Goal: Navigation & Orientation: Locate item on page

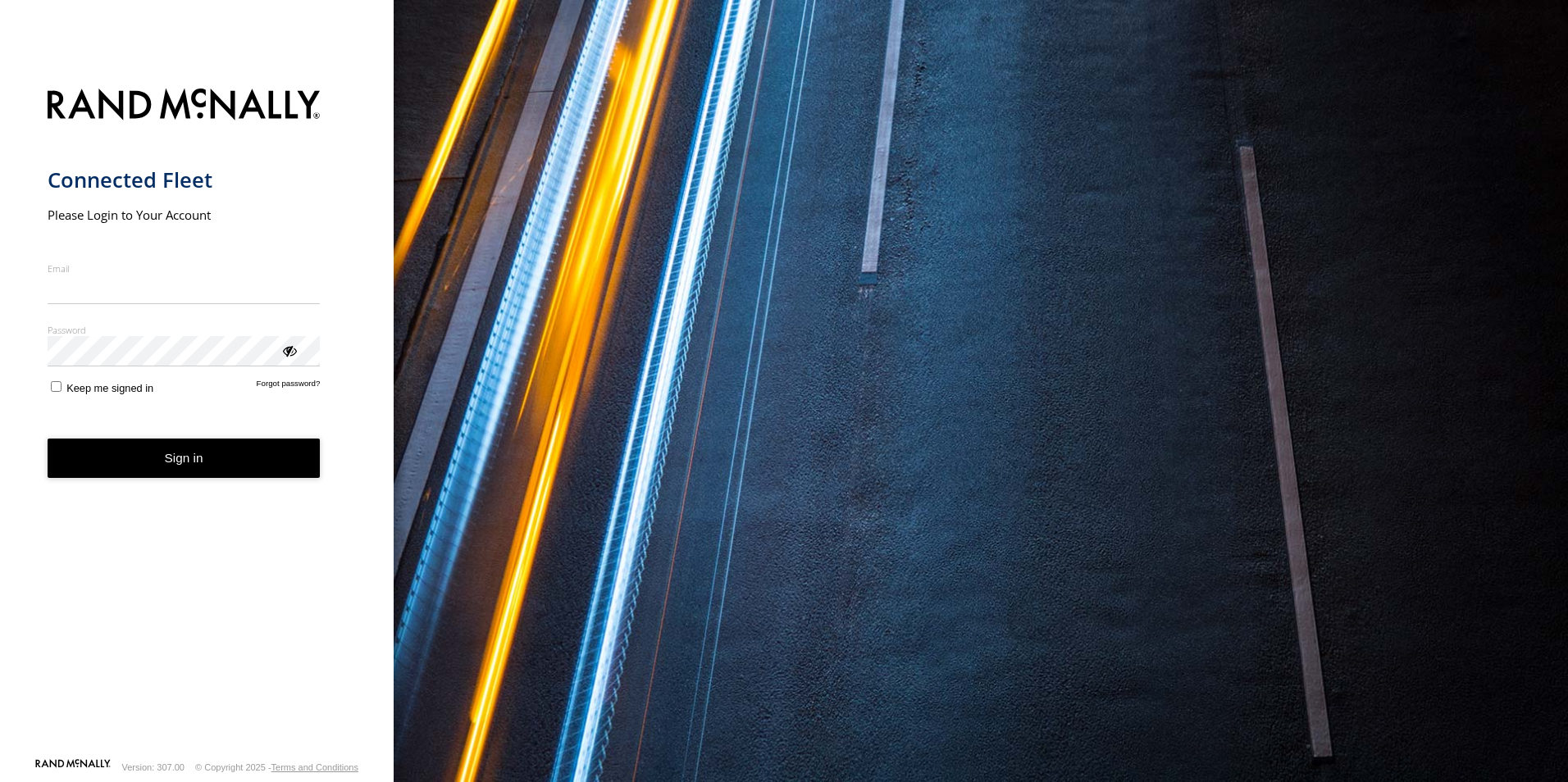
type input "**********"
click at [175, 483] on form "**********" at bounding box center [197, 417] width 299 height 679
click at [171, 451] on button "Sign in" at bounding box center [184, 458] width 273 height 40
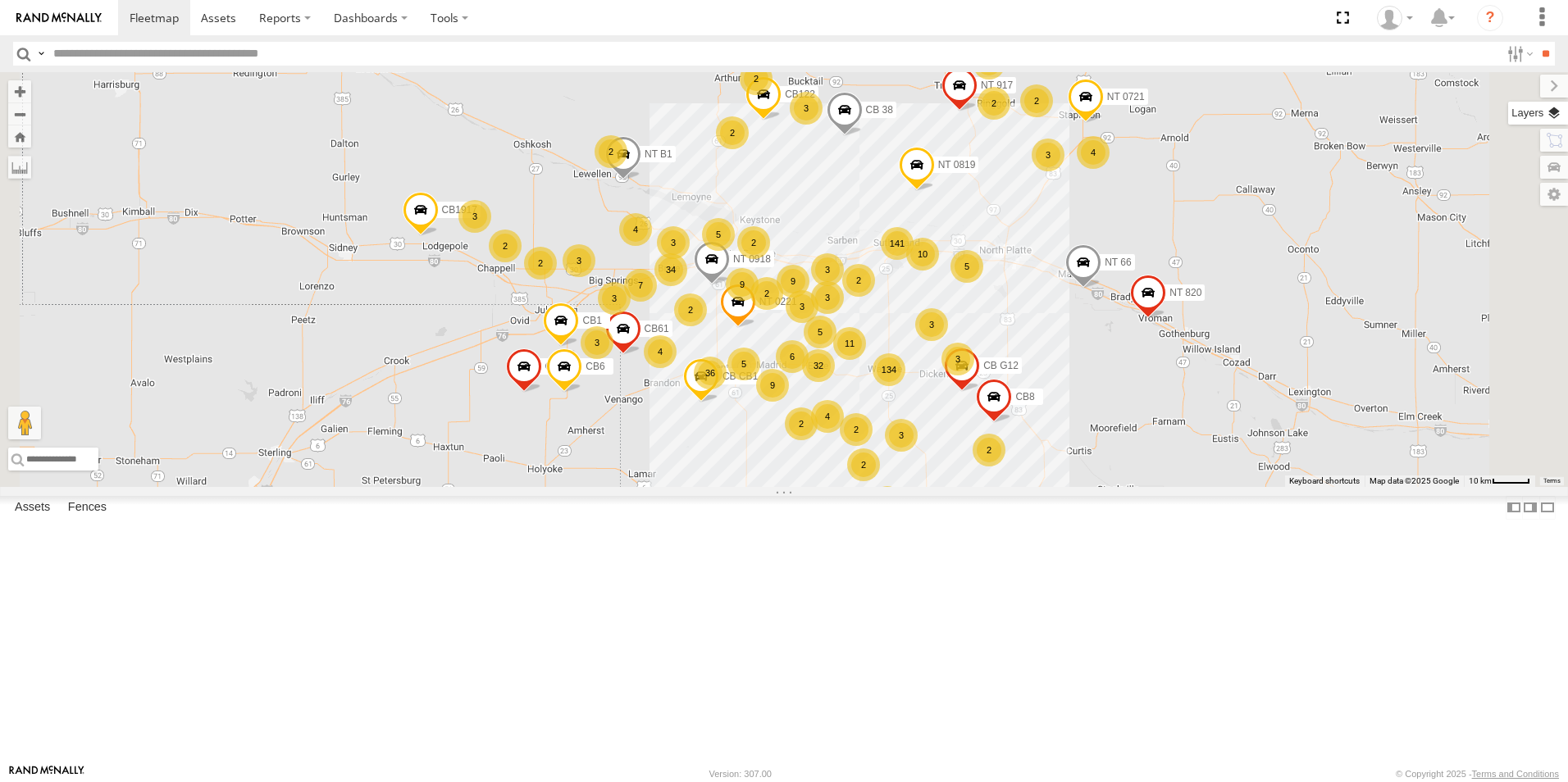
click at [1554, 109] on label at bounding box center [1537, 112] width 60 height 23
click at [0, 0] on span "Basemaps" at bounding box center [0, 0] width 0 height 0
click at [0, 0] on span "Satellite + Roadmap" at bounding box center [0, 0] width 0 height 0
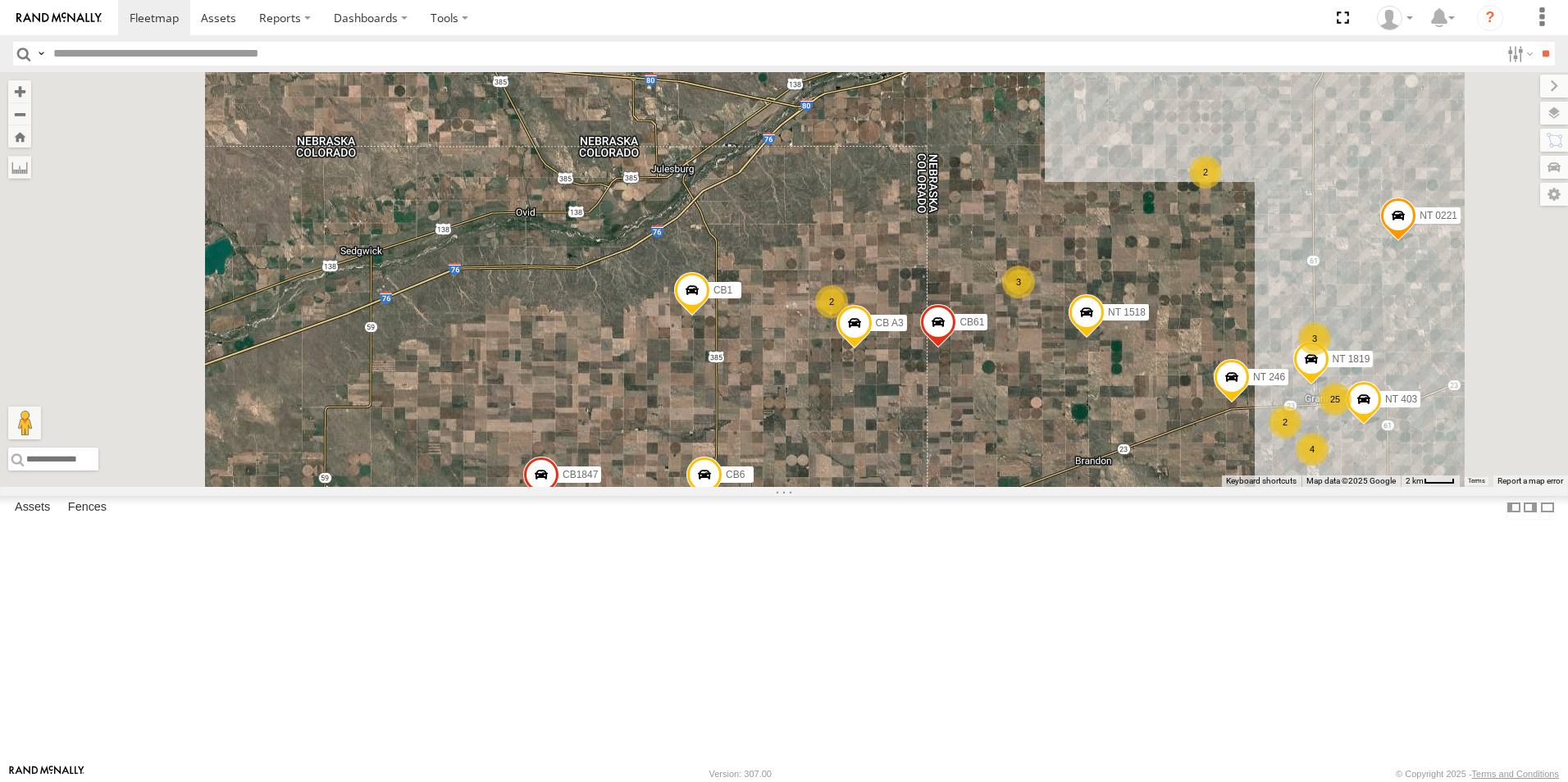
drag, startPoint x: 798, startPoint y: 439, endPoint x: 817, endPoint y: 682, distance: 243.7
click at [817, 487] on div "NT 917 NT 0721 CB1847 CB6 NT B1 CB1917 CB CB1 CB G12 CB8 NT 0918 CB61 NT 820 CB…" at bounding box center [784, 279] width 1568 height 415
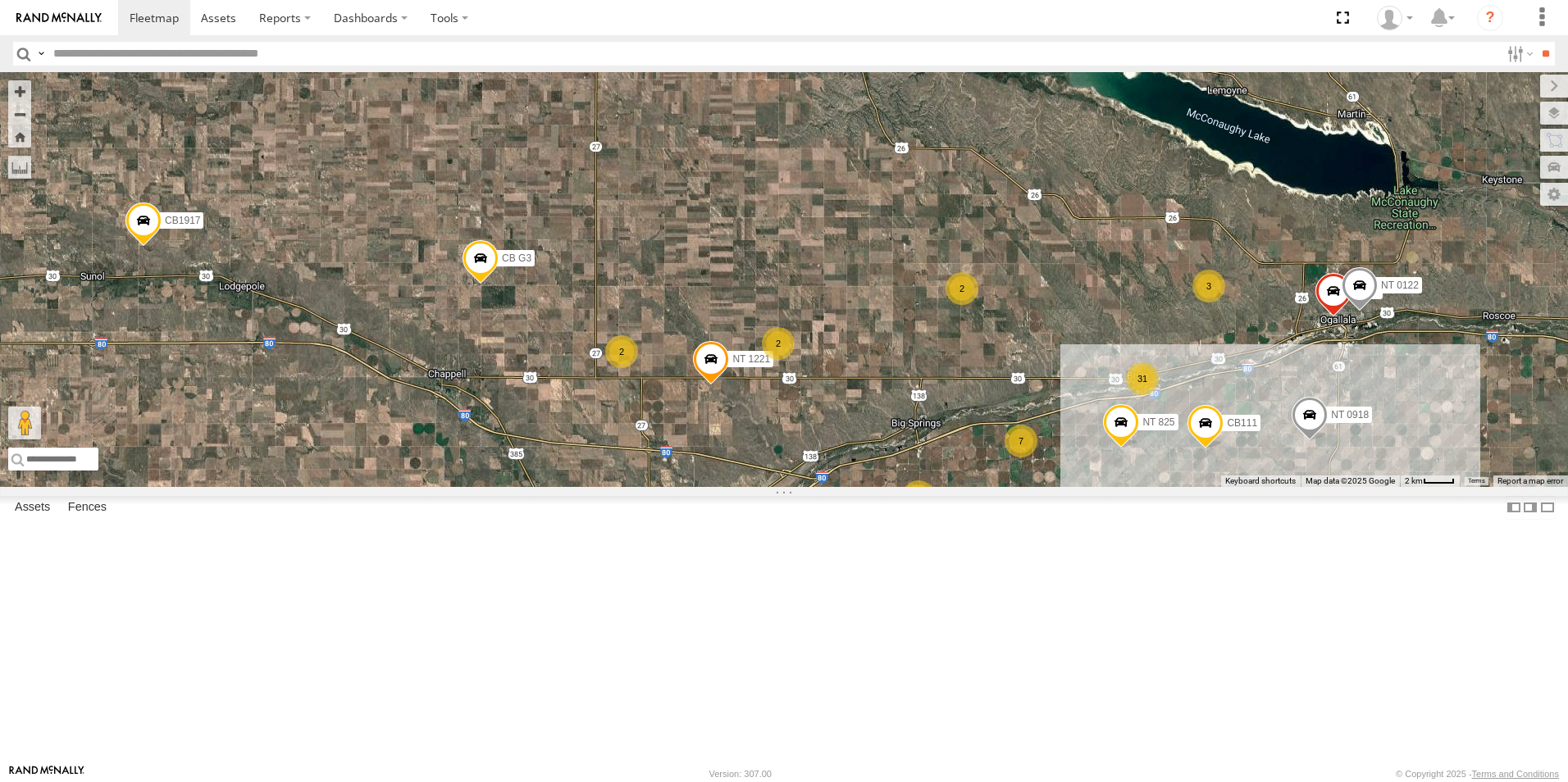
drag, startPoint x: 659, startPoint y: 196, endPoint x: 675, endPoint y: 572, distance: 376.3
click at [675, 487] on div "NT 917 NT 0721 CB1847 CB6 NT B1 CB1917 CB CB1 CB G12 CB8 NT 0918 CB61 NT 820 CB…" at bounding box center [784, 279] width 1568 height 415
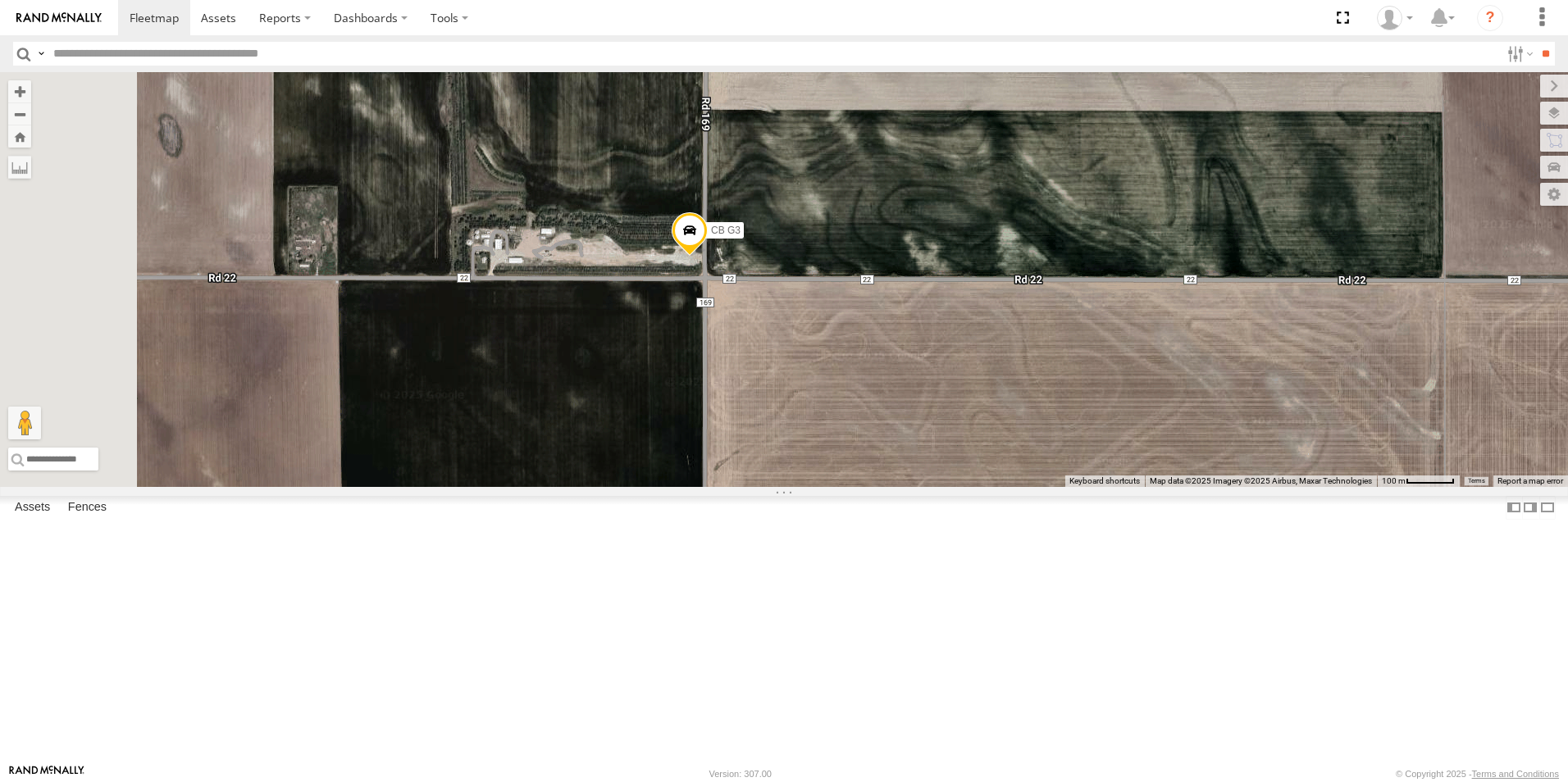
drag, startPoint x: 704, startPoint y: 313, endPoint x: 889, endPoint y: 576, distance: 321.5
click at [889, 487] on div "NT 917 NT 0721 CB1847 CB6 NT B1 CB1917 CB CB1 CB G12 CB8 NT 0918 CB61 NT 820 CB…" at bounding box center [784, 279] width 1568 height 415
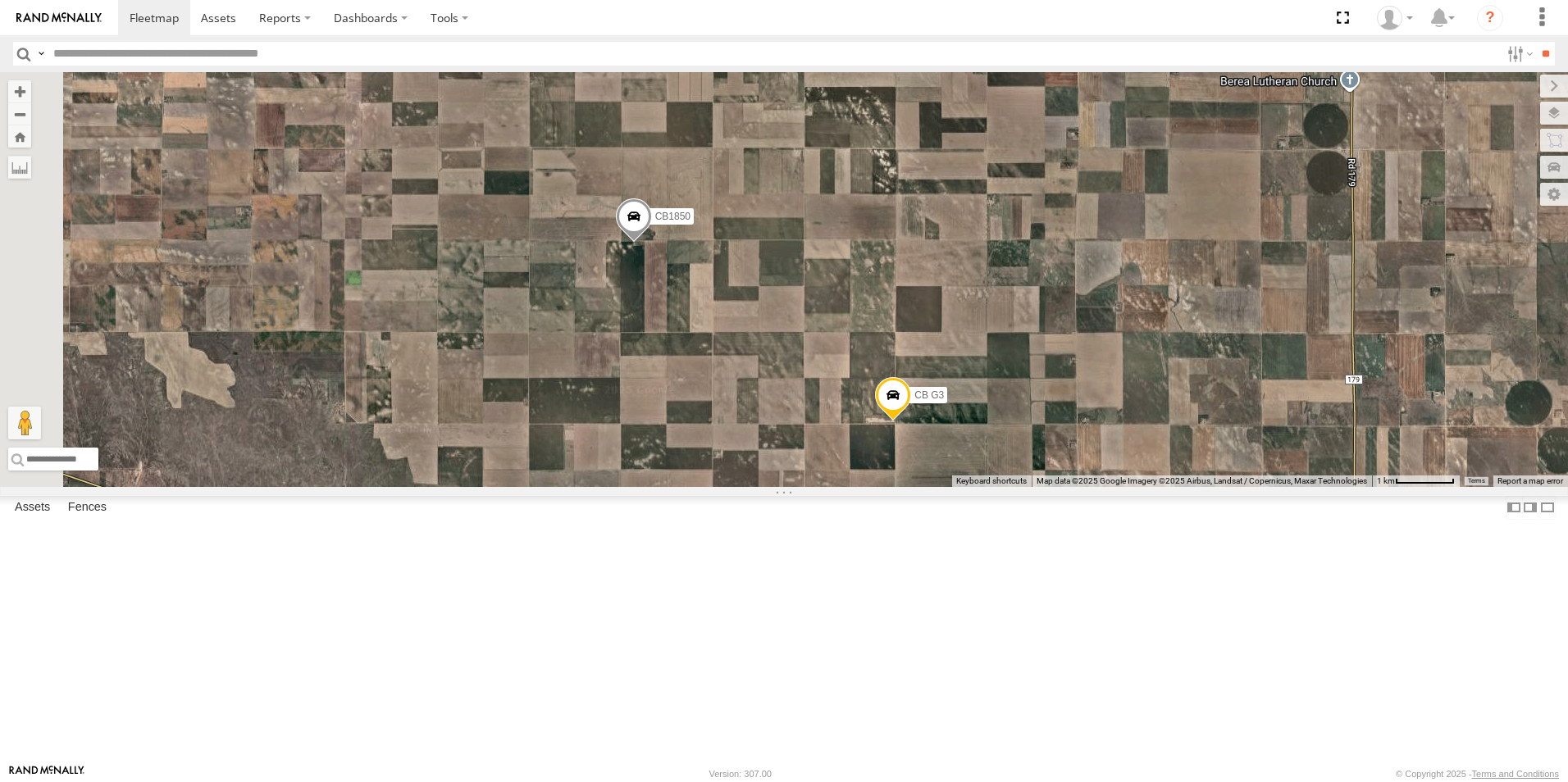
drag, startPoint x: 531, startPoint y: 388, endPoint x: 882, endPoint y: 432, distance: 353.7
click at [882, 432] on div "NT 917 NT 0721 CB1847 CB6 NT B1 CB1917 CB CB1 CB G12 CB8 NT 0918 CB61 NT 820 CB…" at bounding box center [784, 279] width 1568 height 415
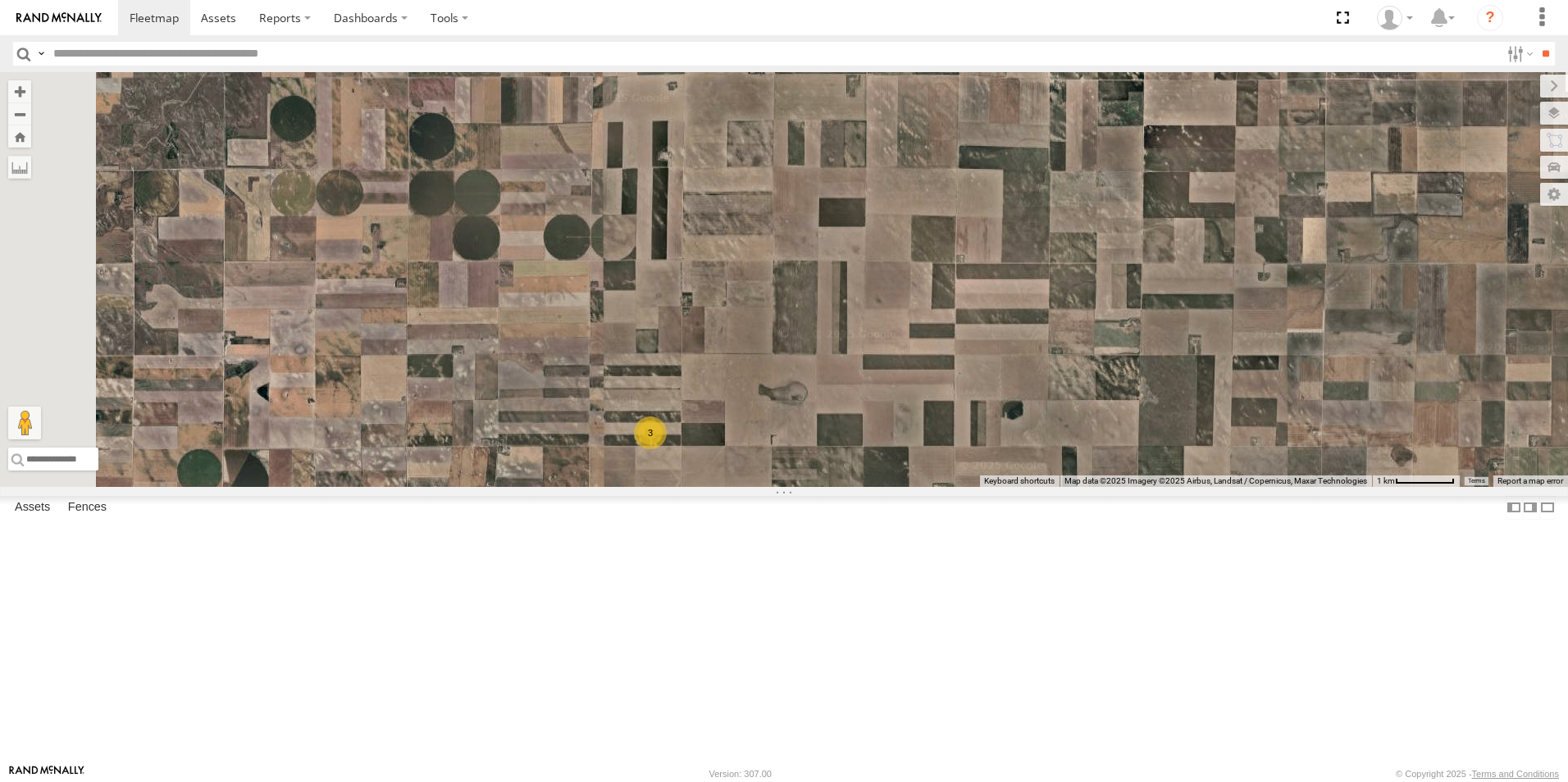
drag, startPoint x: 662, startPoint y: 259, endPoint x: 905, endPoint y: 697, distance: 500.9
click at [905, 487] on div "NT 917 NT 0721 CB1847 CB6 NT B1 CB1917 CB CB1 CB G12 CB8 NT 0918 CB61 NT 820 CB…" at bounding box center [784, 279] width 1568 height 415
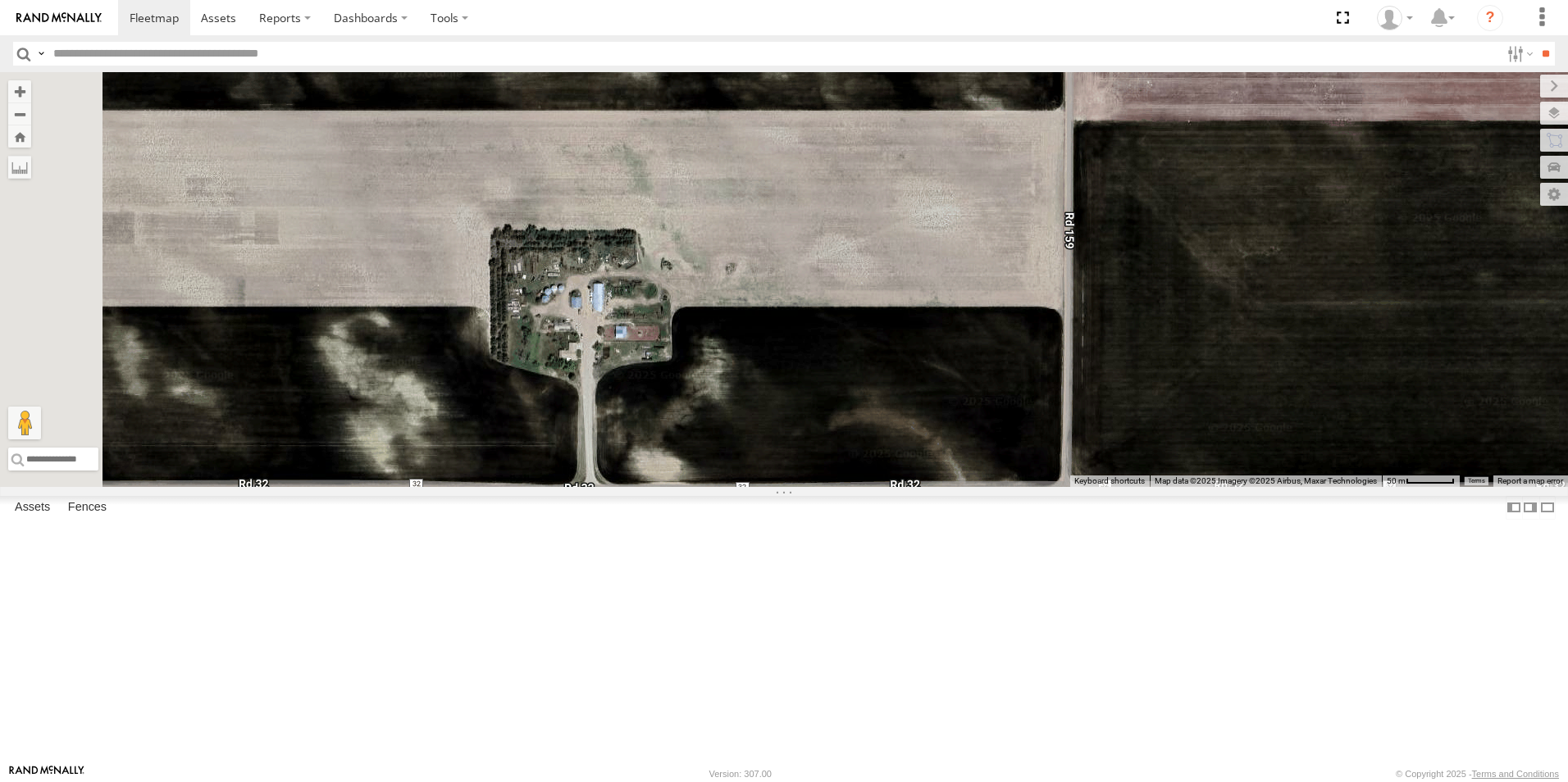
drag, startPoint x: 767, startPoint y: 298, endPoint x: 869, endPoint y: 716, distance: 430.3
click at [869, 487] on div "NT 917 NT 0721 CB1847 CB6 NT B1 CB1917 CB CB1 CB G12 CB8 NT 0918 CB61 NT 820 CB…" at bounding box center [784, 279] width 1568 height 415
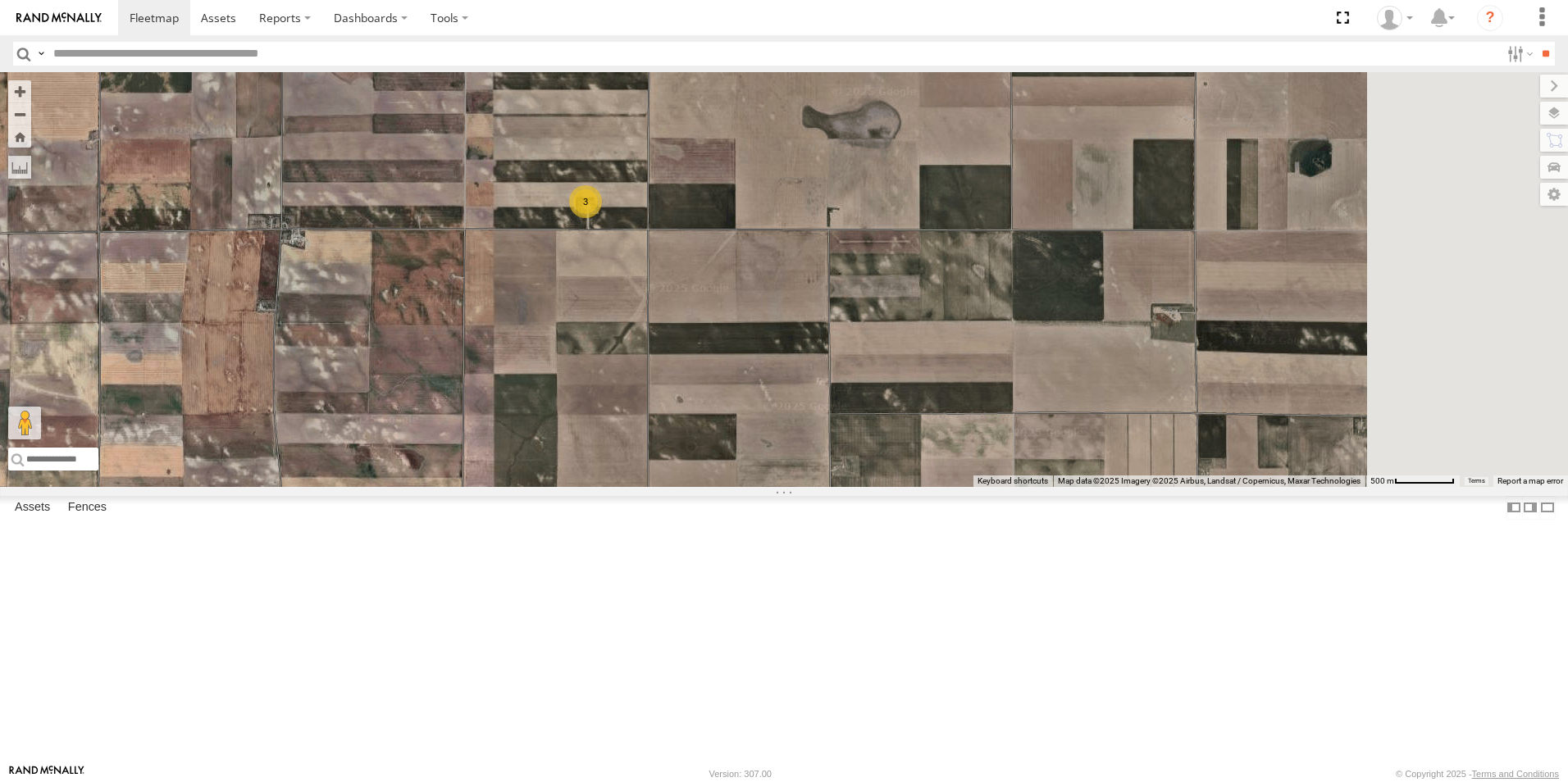
drag, startPoint x: 1024, startPoint y: 727, endPoint x: 713, endPoint y: 154, distance: 652.0
click at [713, 154] on div "NT 917 NT 0721 CB1847 CB6 NT B1 CB1917 CB CB1 CB G12 CB8 NT 0918 CB61 NT 820 CB…" at bounding box center [784, 279] width 1568 height 415
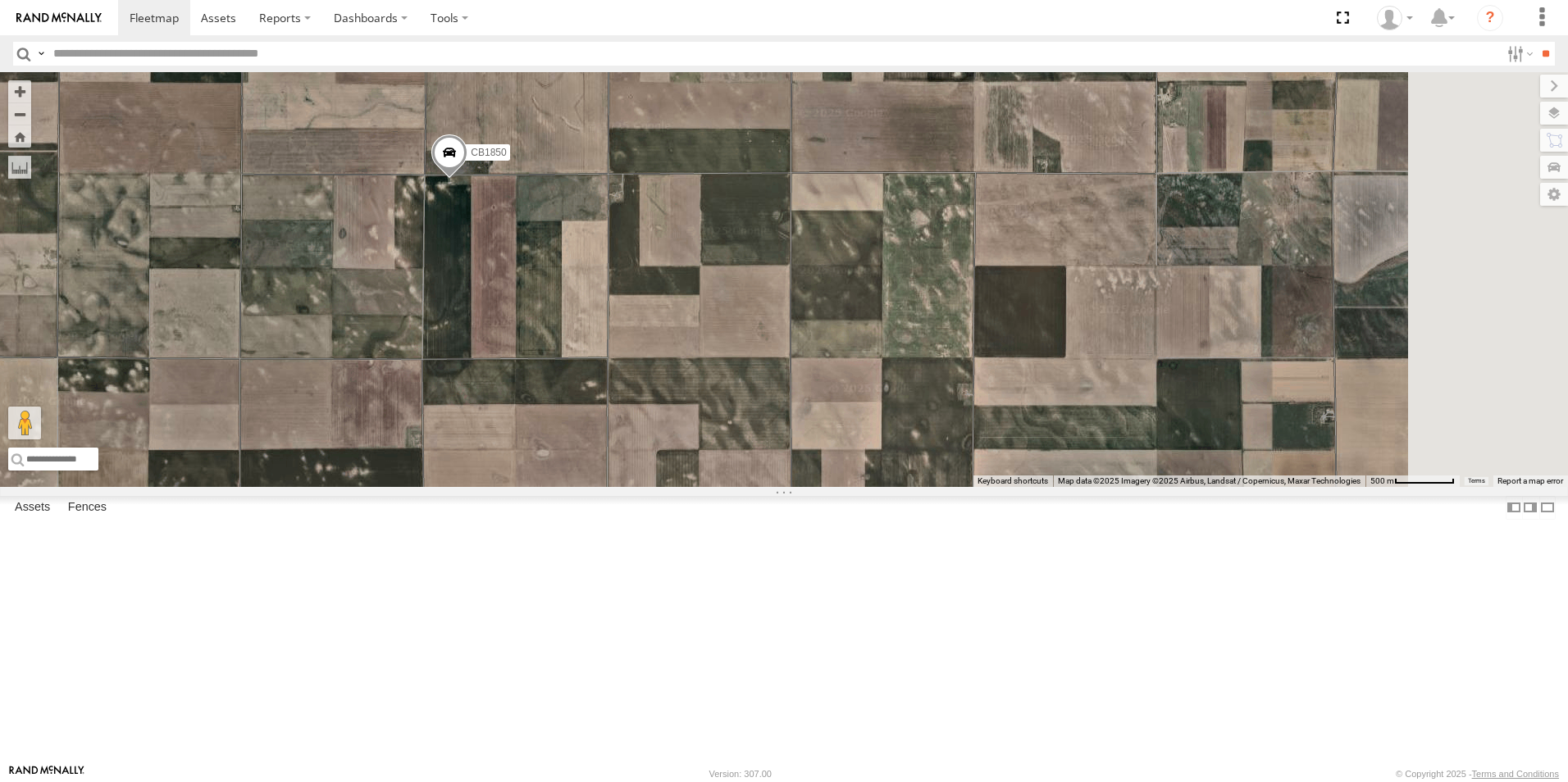
drag, startPoint x: 920, startPoint y: 587, endPoint x: 574, endPoint y: 203, distance: 516.9
click at [574, 203] on div "NT 917 NT 0721 CB1847 CB6 NT B1 CB1917 CB CB1 CB G12 CB8 NT 0918 CB61 NT 820 CB…" at bounding box center [784, 279] width 1568 height 415
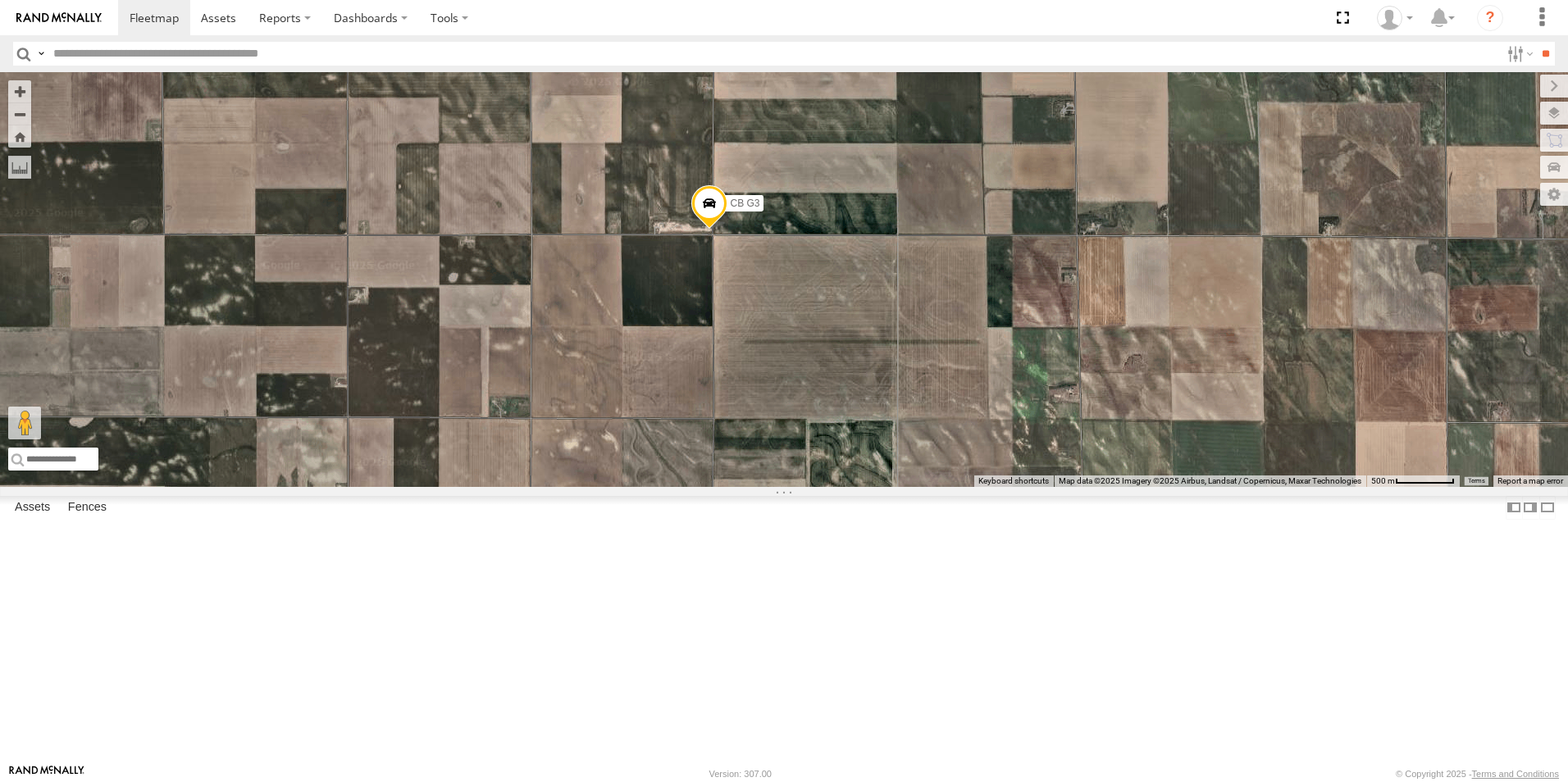
drag, startPoint x: 1134, startPoint y: 679, endPoint x: 865, endPoint y: 364, distance: 414.2
click at [865, 364] on div "NT 917 NT 0721 CB1847 CB6 NT B1 CB1917 CB CB1 CB G12 CB8 NT 0918 CB61 NT 820 CB…" at bounding box center [784, 279] width 1568 height 415
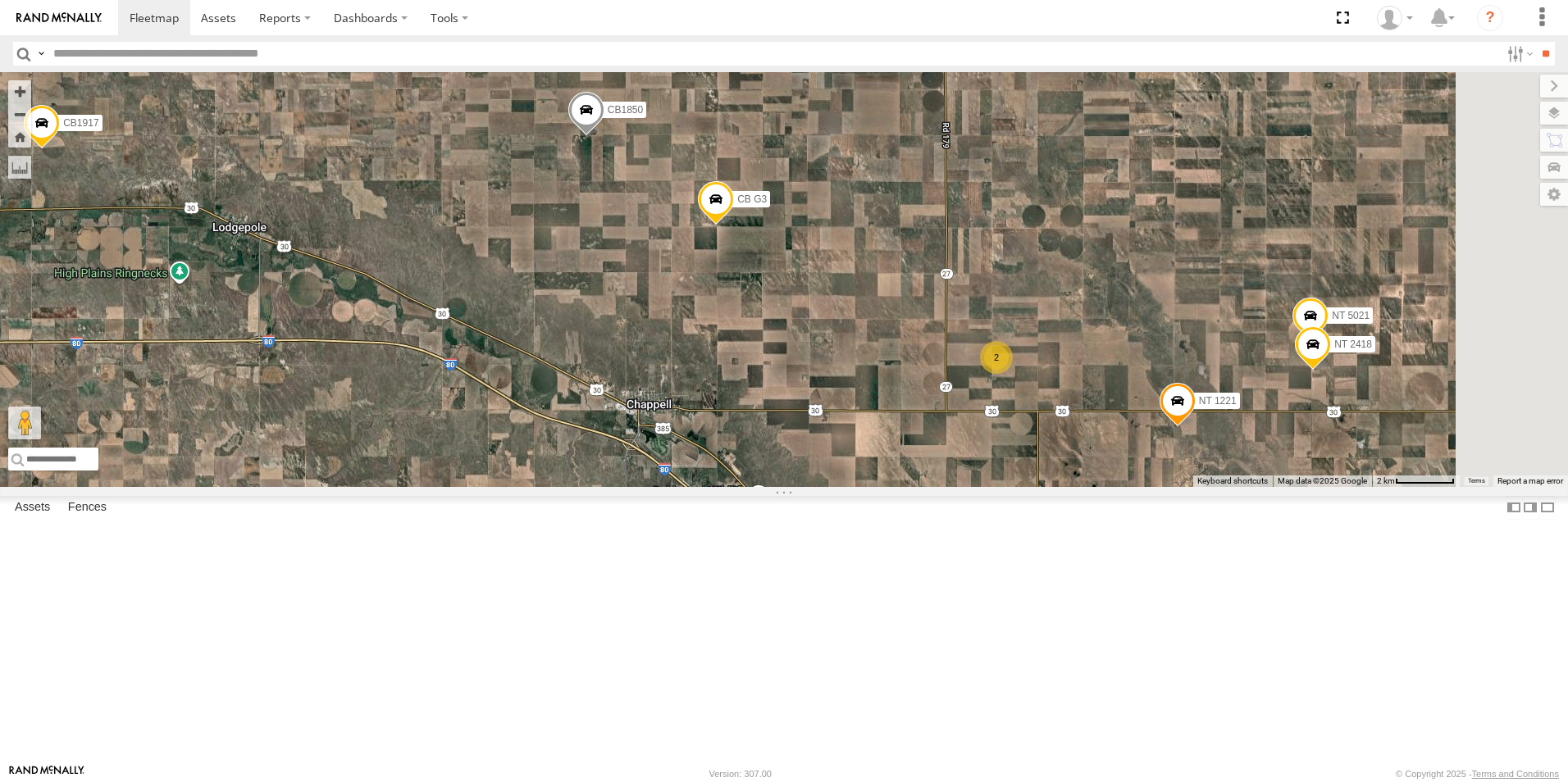
drag, startPoint x: 944, startPoint y: 699, endPoint x: 927, endPoint y: 500, distance: 199.7
click at [927, 487] on div "NT 917 NT 0721 CB1847 CB6 NT B1 CB1917 CB CB1 CB G12 CB8 NT 0918 CB61 NT 820 CB…" at bounding box center [784, 279] width 1568 height 415
click at [734, 226] on span at bounding box center [715, 204] width 36 height 44
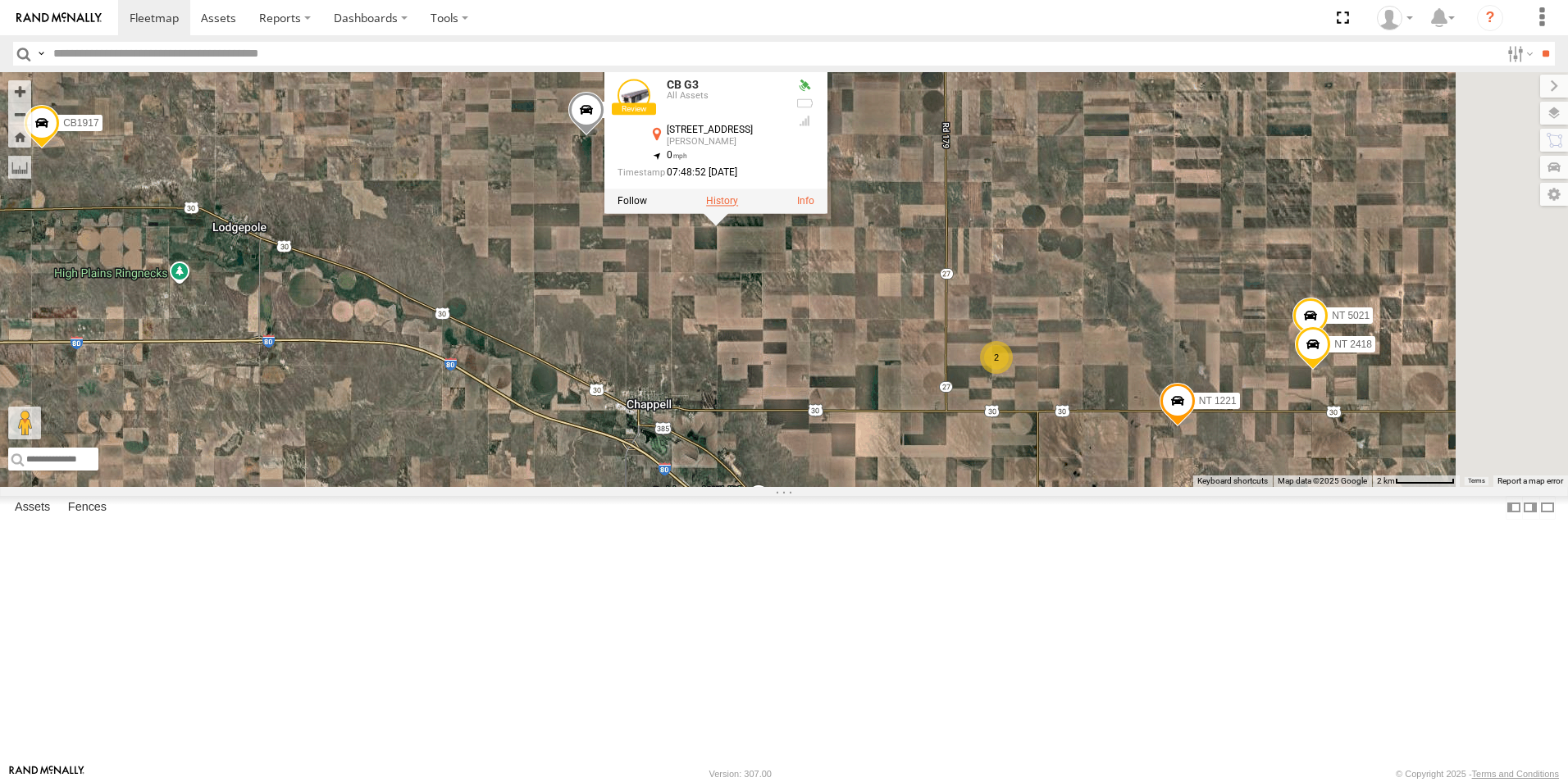
click at [738, 207] on label at bounding box center [722, 200] width 32 height 11
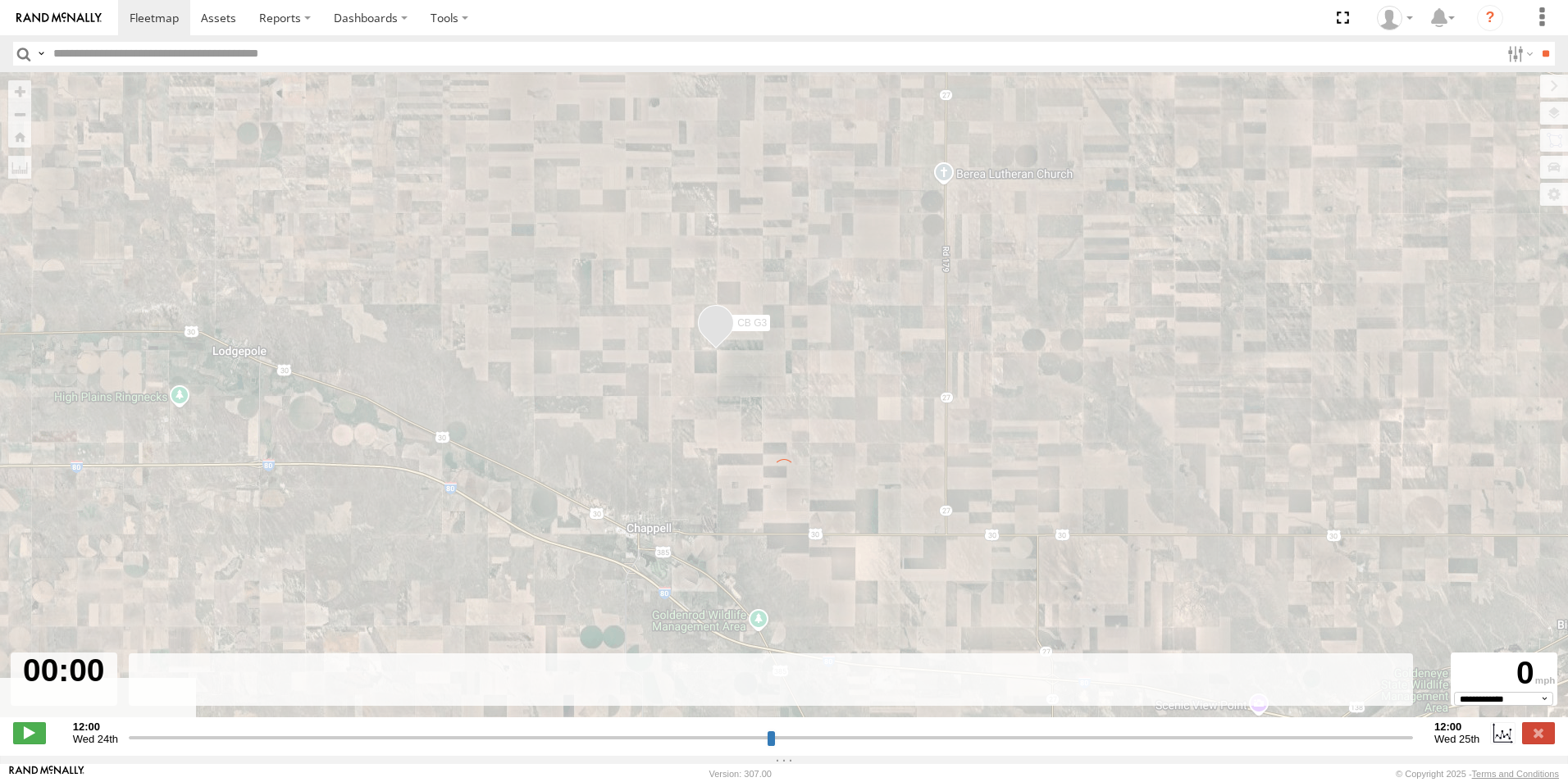
type input "**********"
